Goal: Task Accomplishment & Management: Use online tool/utility

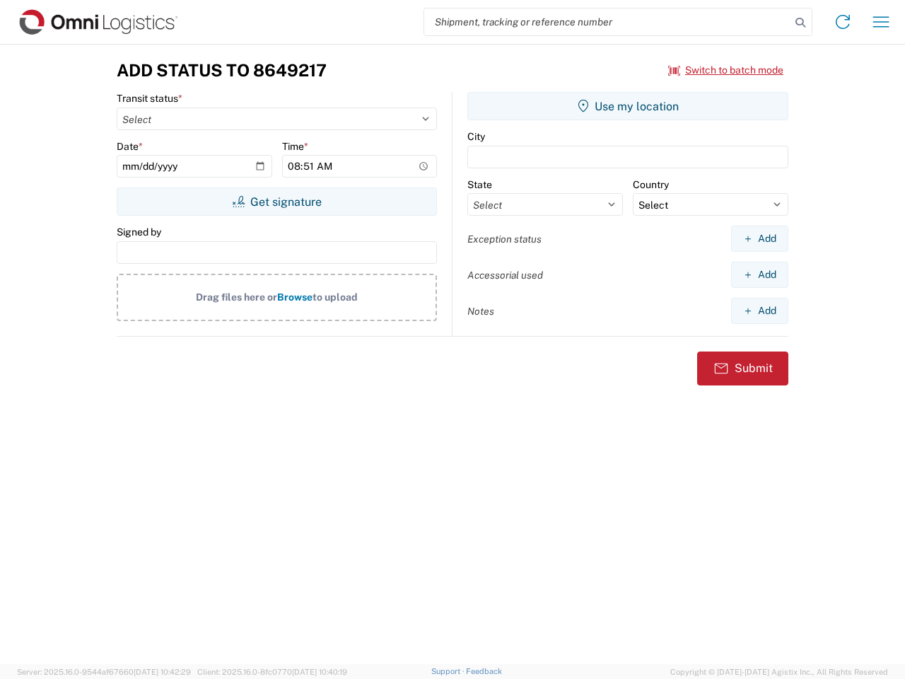
click at [608, 22] on input "search" at bounding box center [607, 21] width 366 height 27
click at [801, 23] on icon at bounding box center [801, 23] width 20 height 20
click at [843, 22] on icon at bounding box center [843, 22] width 23 height 23
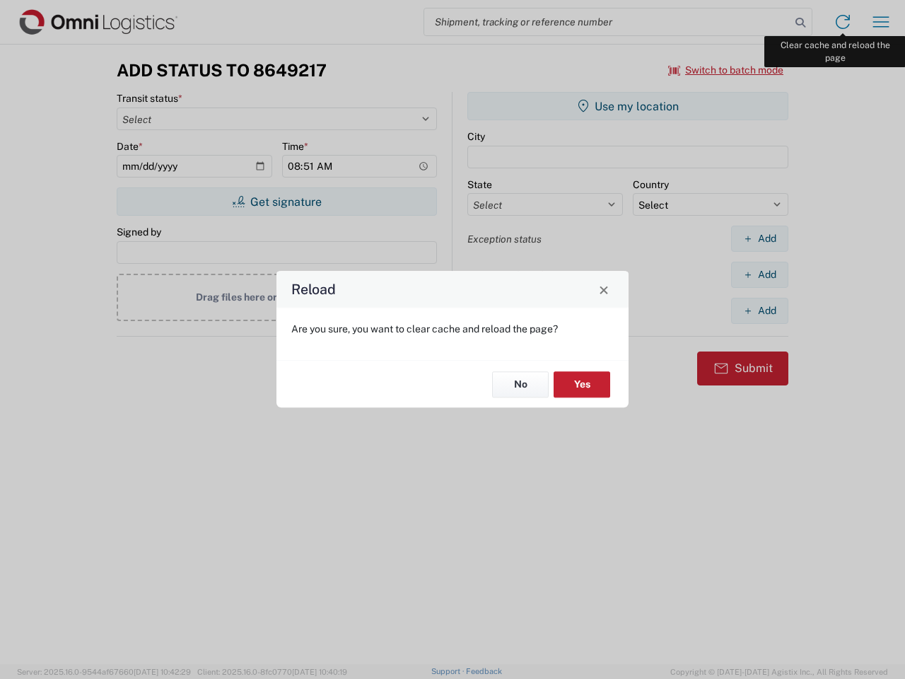
click at [881, 22] on div "Reload Are you sure, you want to clear cache and reload the page? No Yes" at bounding box center [452, 339] width 905 height 679
click at [726, 70] on div "Reload Are you sure, you want to clear cache and reload the page? No Yes" at bounding box center [452, 339] width 905 height 679
click at [277, 202] on div "Reload Are you sure, you want to clear cache and reload the page? No Yes" at bounding box center [452, 339] width 905 height 679
click at [628, 106] on div "Reload Are you sure, you want to clear cache and reload the page? No Yes" at bounding box center [452, 339] width 905 height 679
click at [760, 238] on div "Reload Are you sure, you want to clear cache and reload the page? No Yes" at bounding box center [452, 339] width 905 height 679
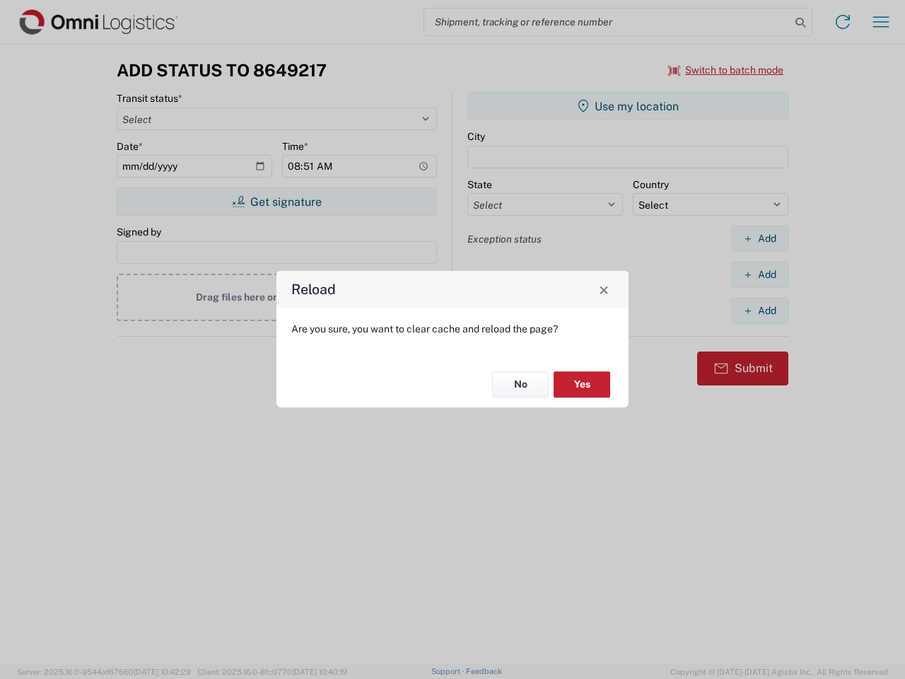
click at [760, 274] on div "Reload Are you sure, you want to clear cache and reload the page? No Yes" at bounding box center [452, 339] width 905 height 679
click at [760, 310] on div "Reload Are you sure, you want to clear cache and reload the page? No Yes" at bounding box center [452, 339] width 905 height 679
